Goal: Information Seeking & Learning: Check status

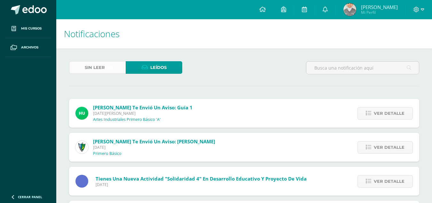
click at [115, 66] on link "Sin leer (6)" at bounding box center [97, 67] width 57 height 12
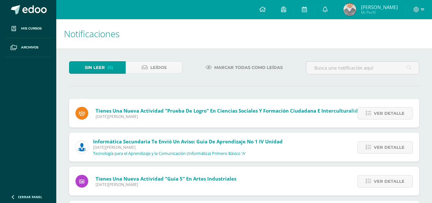
scroll to position [32, 0]
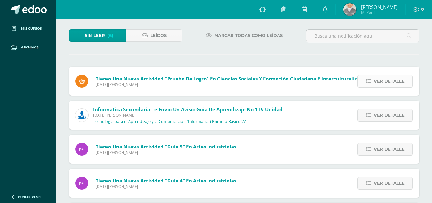
click at [385, 82] on span "Ver detalle" at bounding box center [389, 81] width 31 height 12
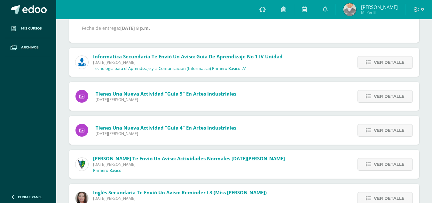
scroll to position [128, 0]
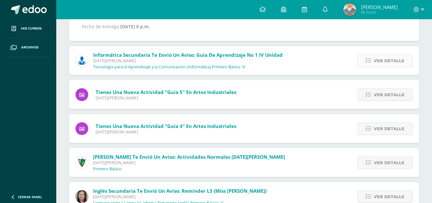
click at [389, 61] on span "Ver detalle" at bounding box center [389, 61] width 31 height 12
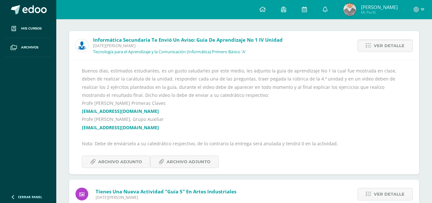
scroll to position [67, 0]
click at [139, 160] on span "Archivo Adjunto" at bounding box center [120, 162] width 44 height 12
click at [192, 163] on span "Archivo Adjunto" at bounding box center [189, 162] width 44 height 12
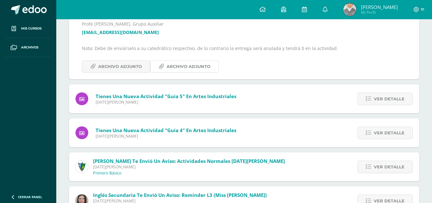
scroll to position [188, 0]
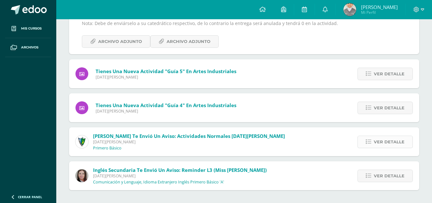
click at [379, 140] on span "Ver detalle" at bounding box center [389, 142] width 31 height 12
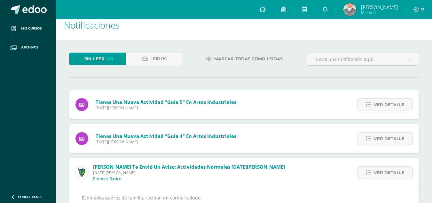
scroll to position [0, 0]
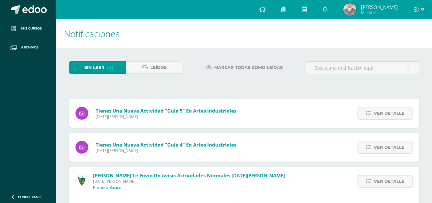
click at [391, 11] on span "Mi Perfil" at bounding box center [379, 12] width 37 height 5
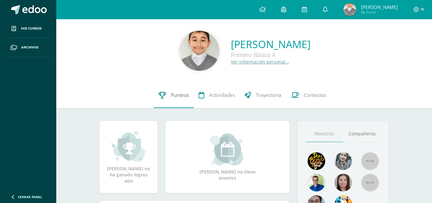
click at [177, 96] on span "Punteos" at bounding box center [180, 95] width 18 height 7
